Goal: Task Accomplishment & Management: Complete application form

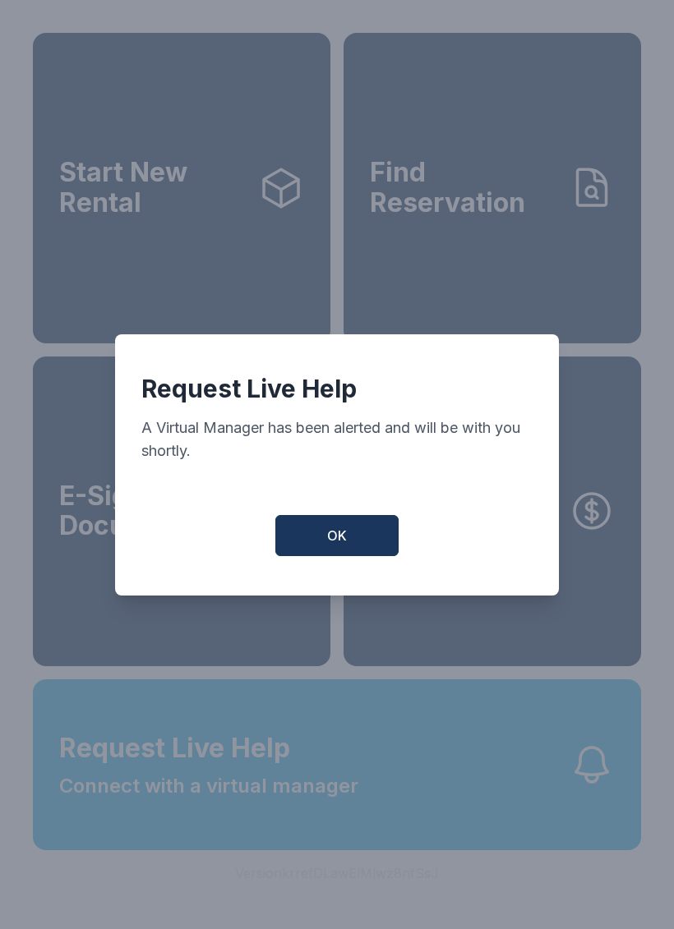
click at [320, 555] on button "OK" at bounding box center [336, 535] width 123 height 41
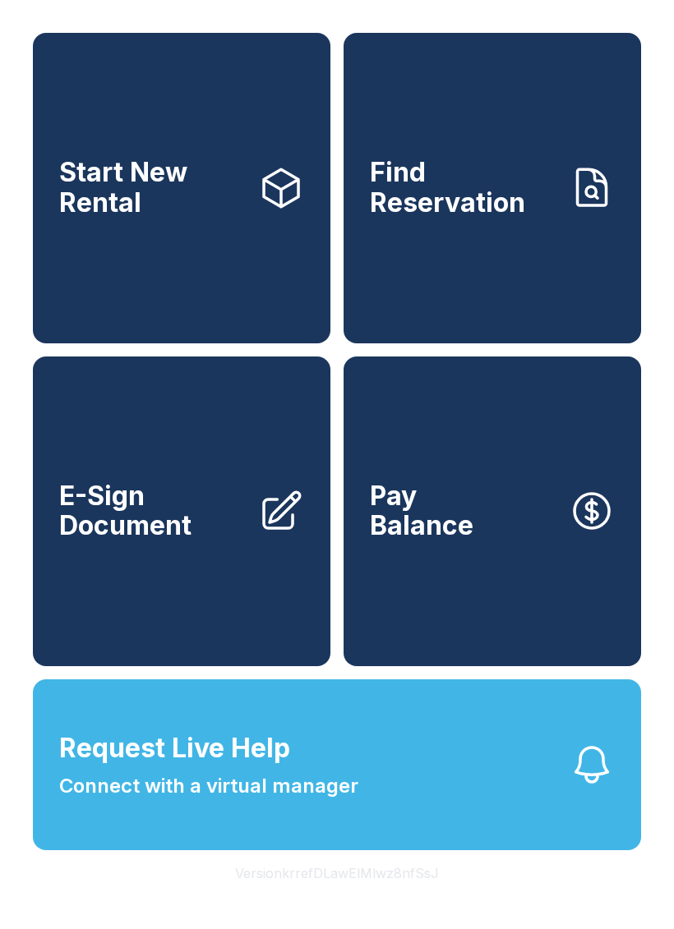
click at [134, 801] on span "Connect with a virtual manager" at bounding box center [208, 786] width 299 height 30
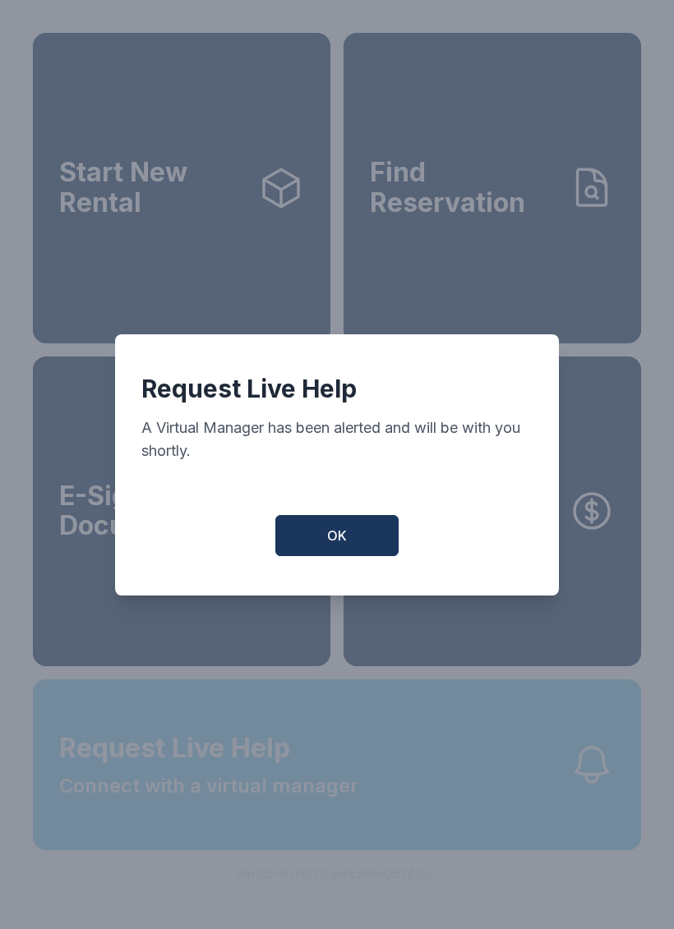
click at [297, 534] on button "OK" at bounding box center [336, 535] width 123 height 41
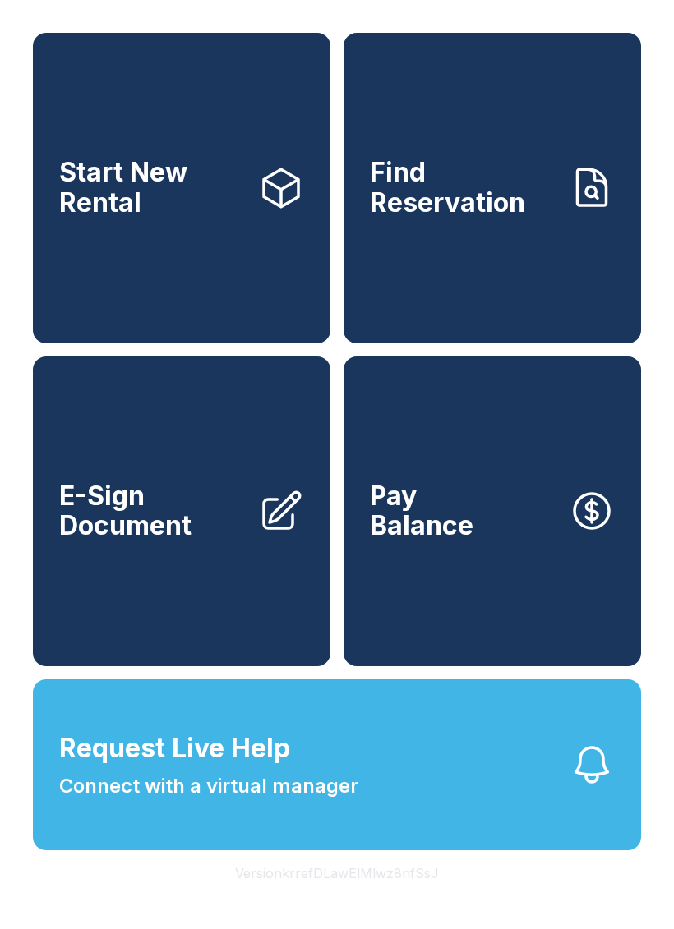
click at [172, 768] on span "Request Live Help" at bounding box center [174, 748] width 231 height 39
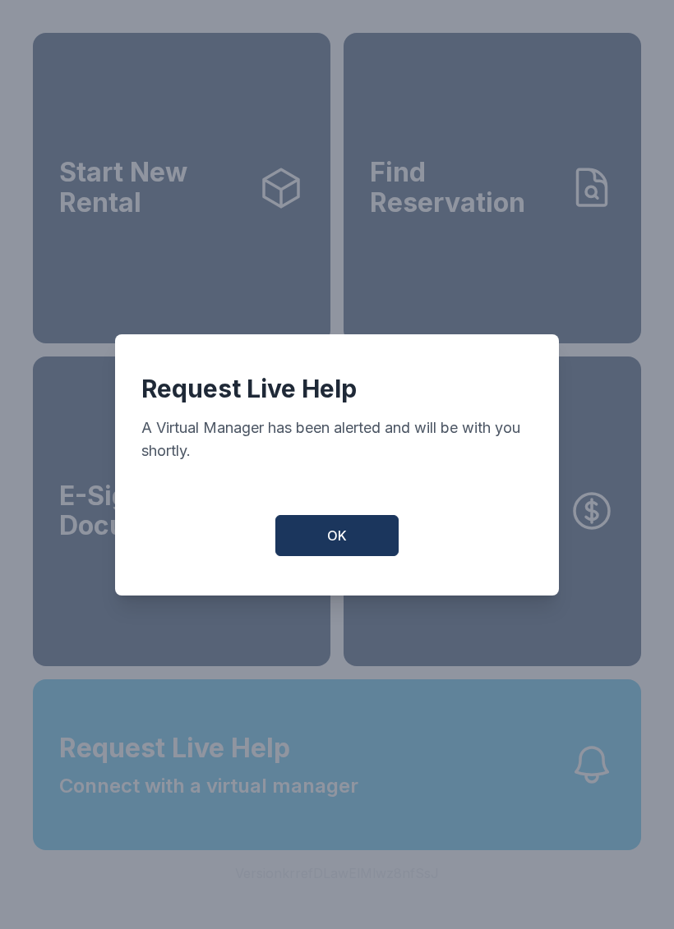
click at [292, 543] on button "OK" at bounding box center [336, 535] width 123 height 41
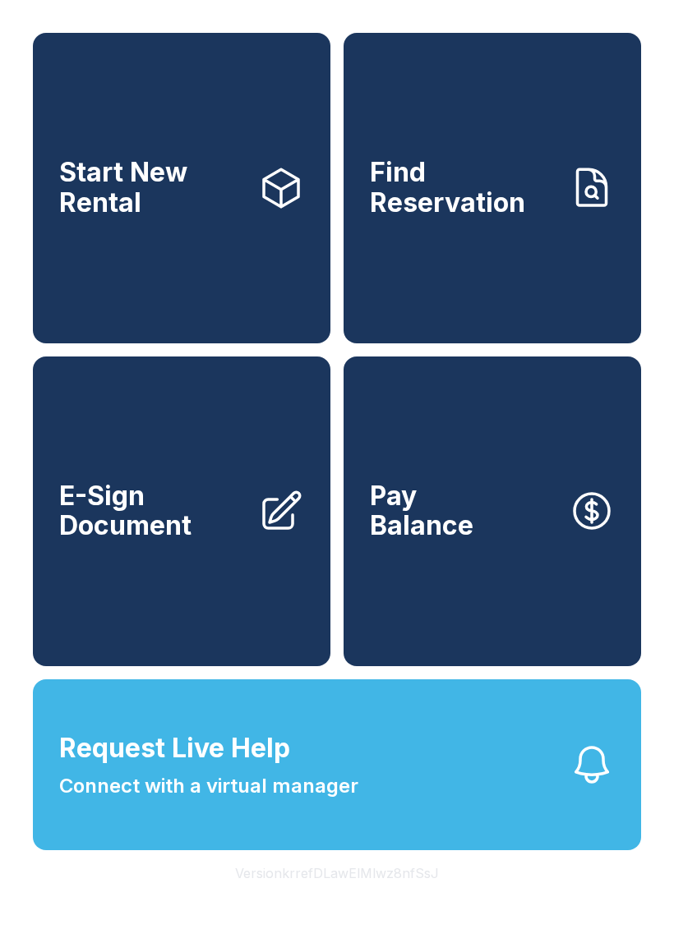
click at [140, 801] on span "Request Live Help Connect with a virtual manager" at bounding box center [208, 765] width 299 height 72
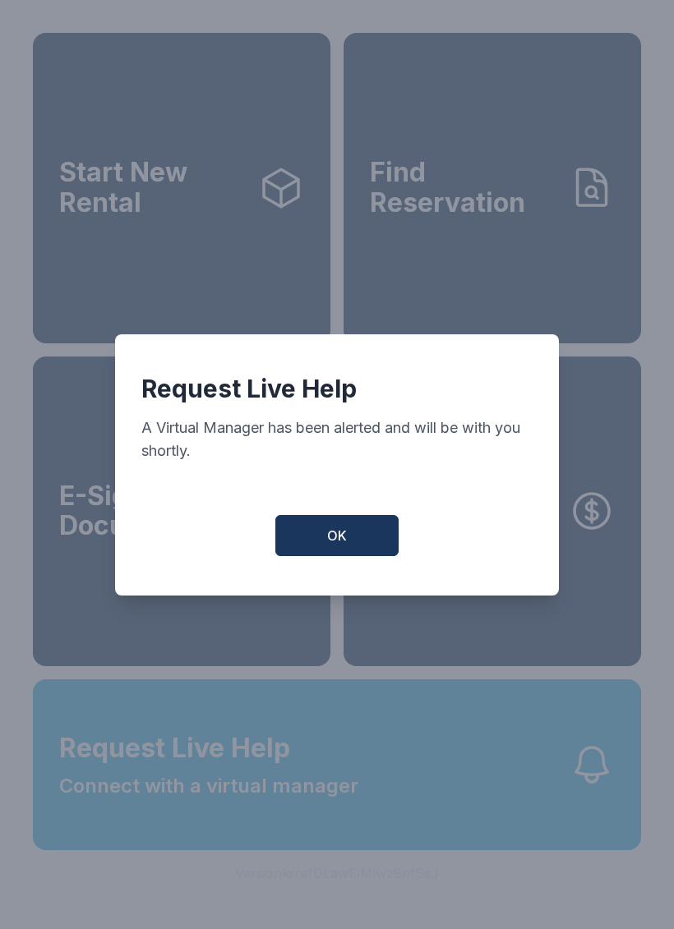
click at [283, 548] on button "OK" at bounding box center [336, 535] width 123 height 41
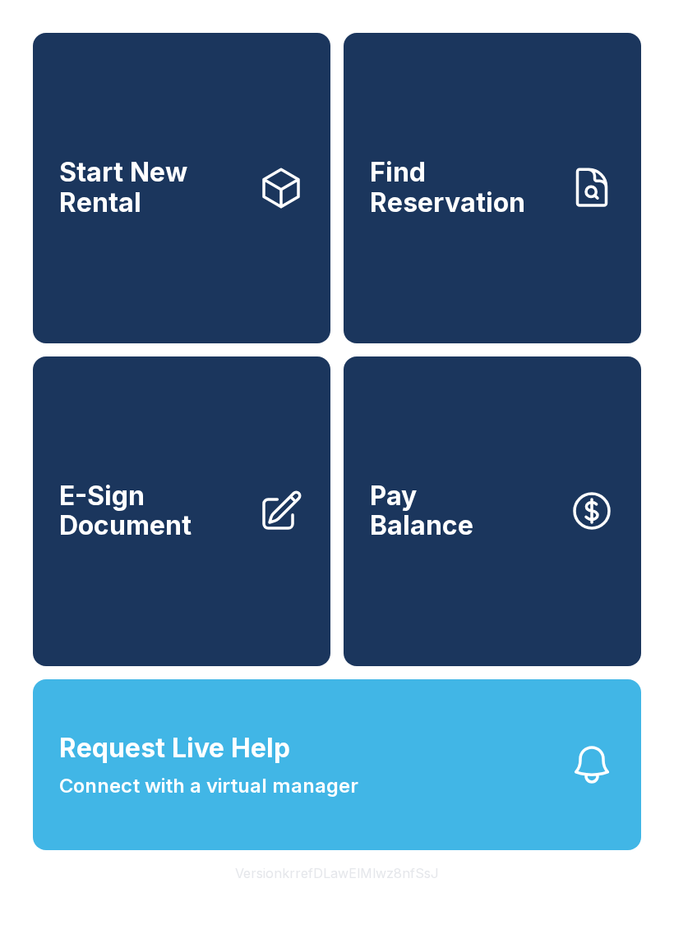
click at [304, 801] on span "Connect with a virtual manager" at bounding box center [208, 786] width 299 height 30
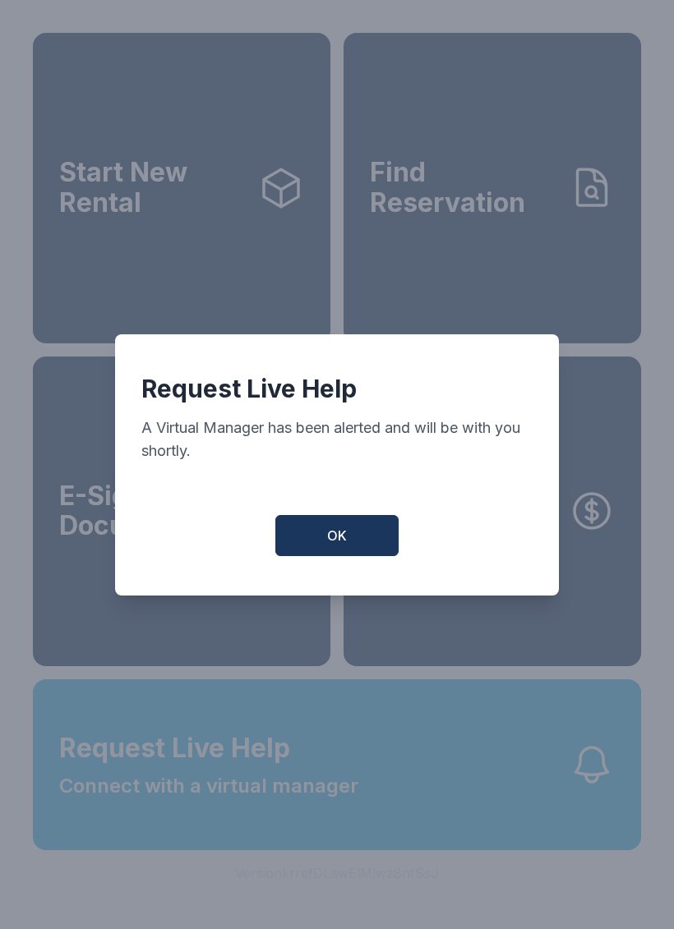
click at [292, 546] on button "OK" at bounding box center [336, 535] width 123 height 41
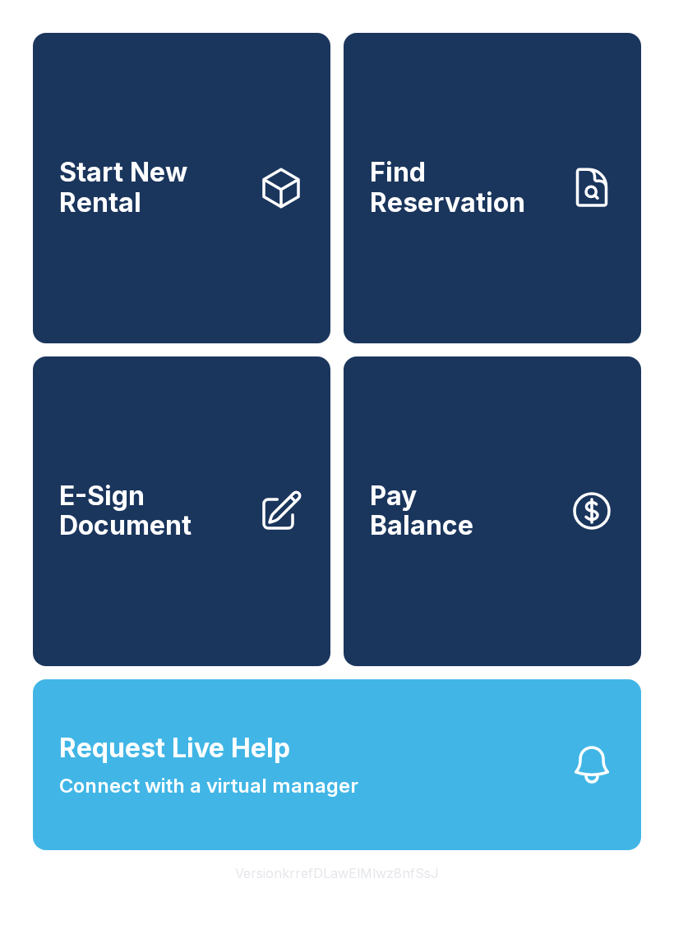
click at [324, 338] on link "Start New Rental" at bounding box center [181, 188] width 297 height 310
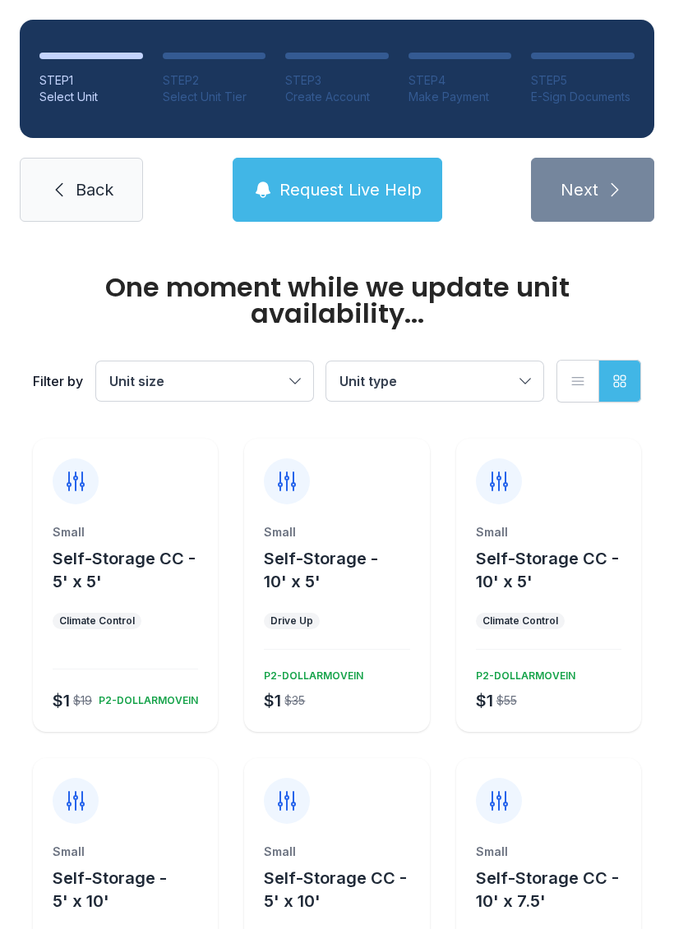
click at [375, 169] on button "Request Live Help" at bounding box center [336, 190] width 209 height 64
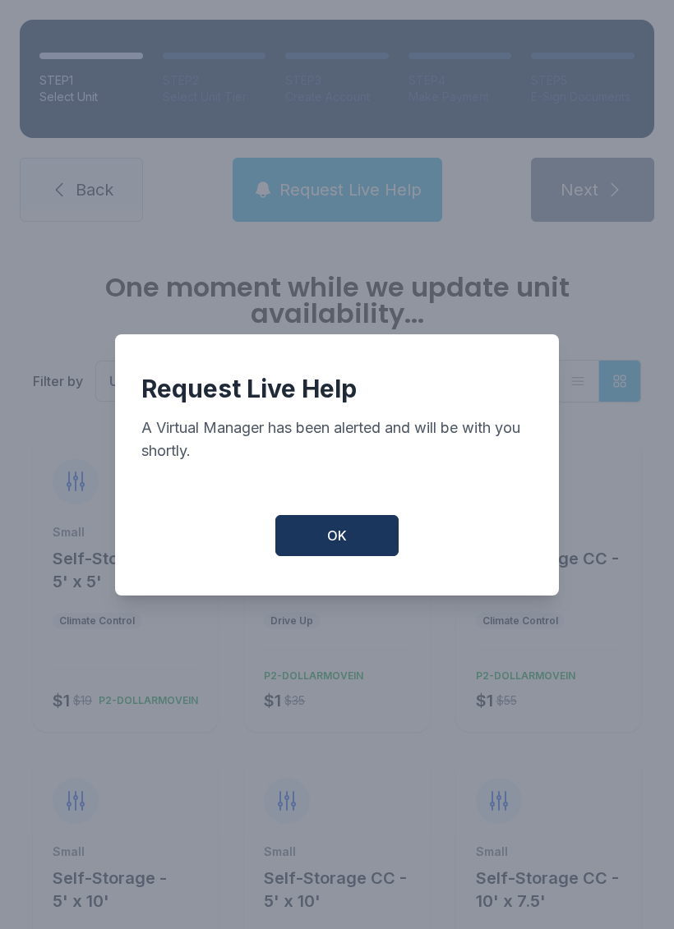
click at [363, 538] on button "OK" at bounding box center [336, 535] width 123 height 41
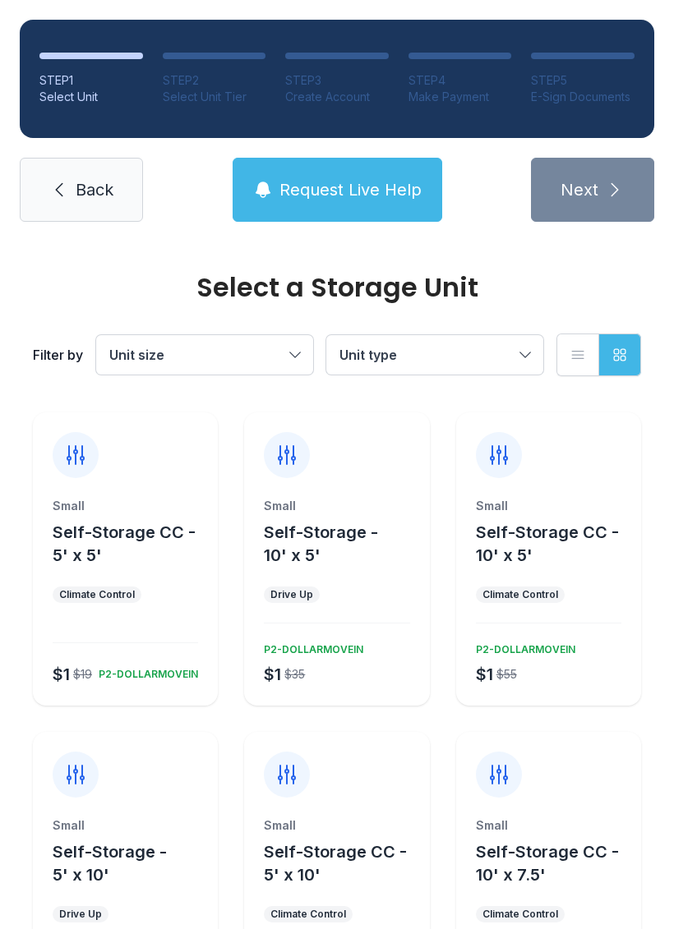
click at [326, 207] on button "Request Live Help" at bounding box center [336, 190] width 209 height 64
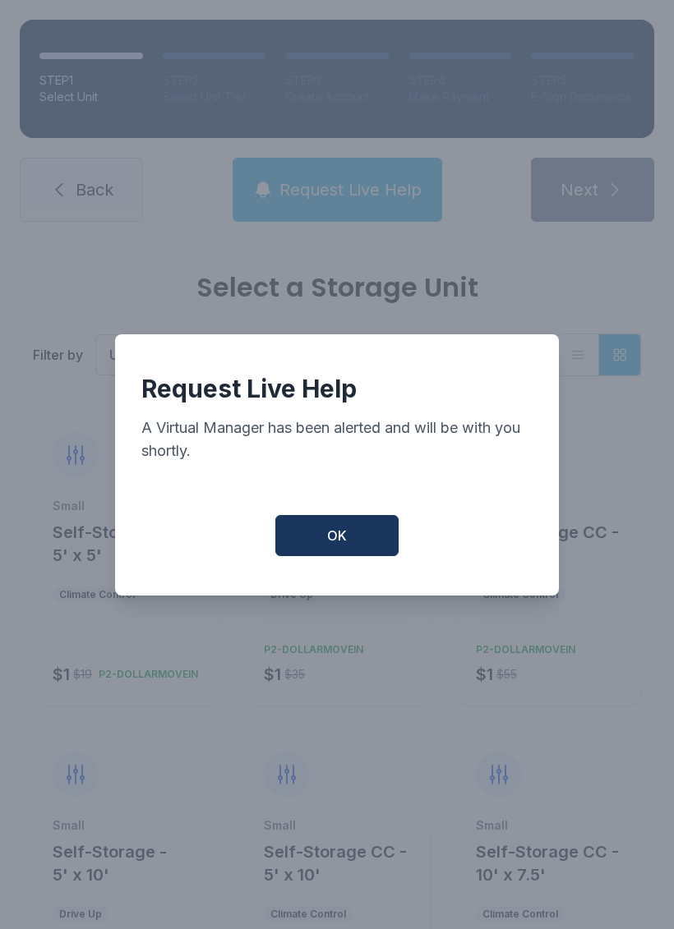
click at [330, 596] on div "Request Live Help A Virtual Manager has been alerted and will be with you short…" at bounding box center [337, 464] width 444 height 261
click at [329, 596] on div "Request Live Help A Virtual Manager has been alerted and will be with you short…" at bounding box center [337, 464] width 444 height 261
click at [320, 552] on button "OK" at bounding box center [336, 535] width 123 height 41
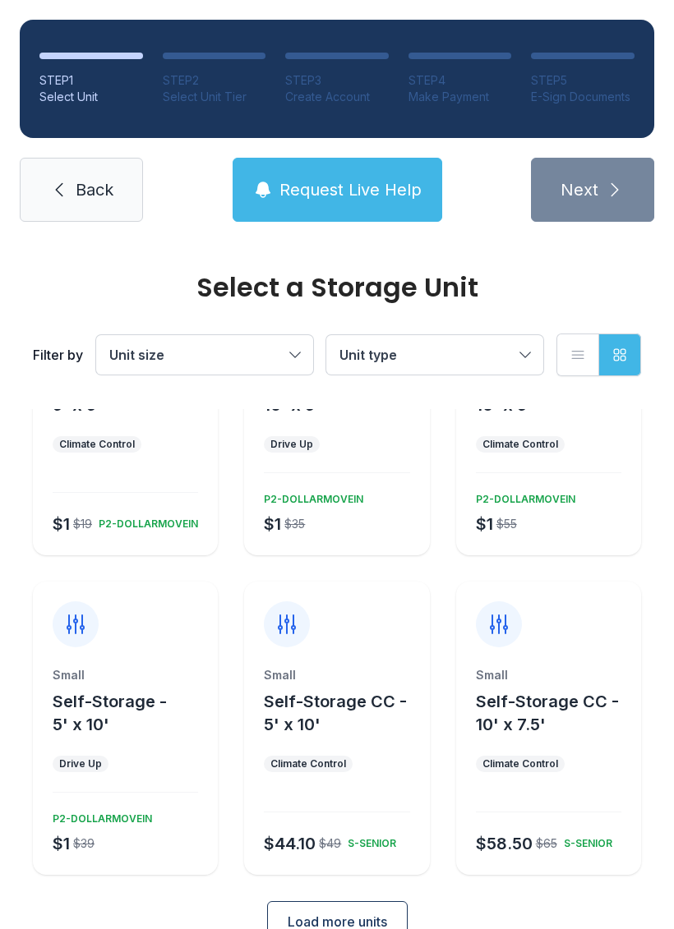
scroll to position [149, 0]
click at [319, 200] on span "Request Live Help" at bounding box center [350, 189] width 142 height 23
click at [91, 204] on link "Back" at bounding box center [81, 190] width 123 height 64
